Goal: Check status: Check status

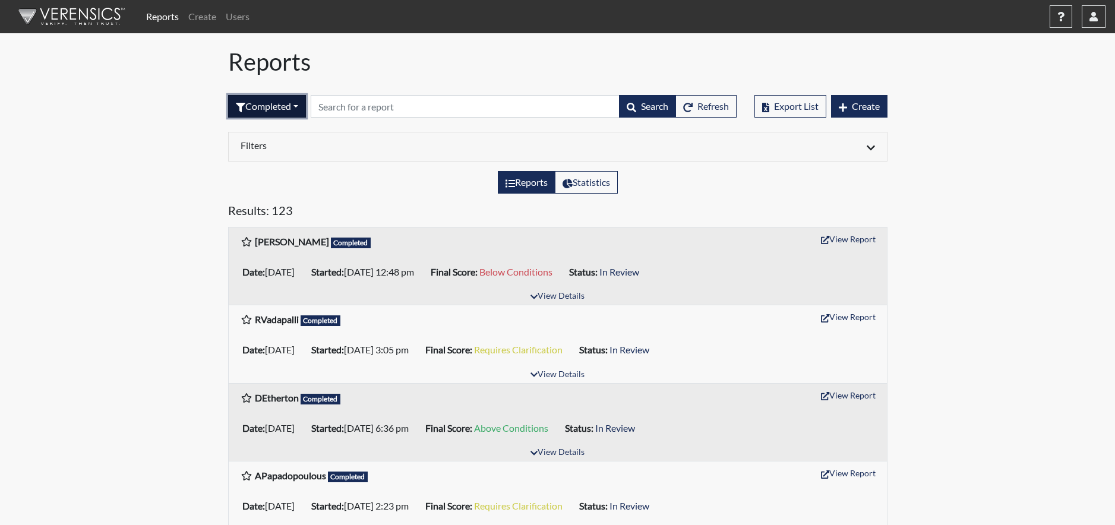
click at [290, 108] on button "Completed" at bounding box center [267, 106] width 78 height 23
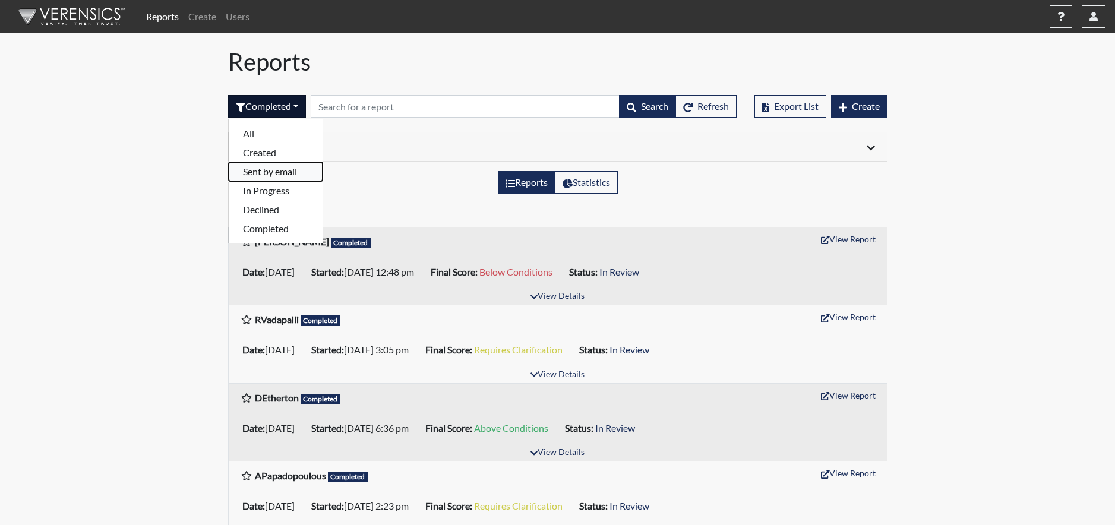
click at [273, 173] on button "Sent by email" at bounding box center [276, 171] width 94 height 19
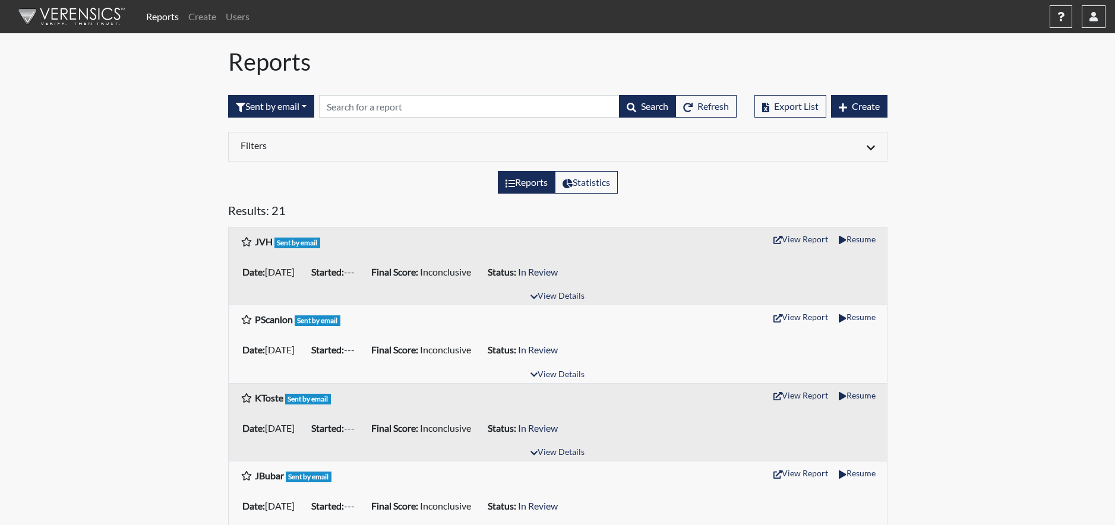
click at [84, 17] on img at bounding box center [69, 17] width 137 height 36
